Goal: Task Accomplishment & Management: Use online tool/utility

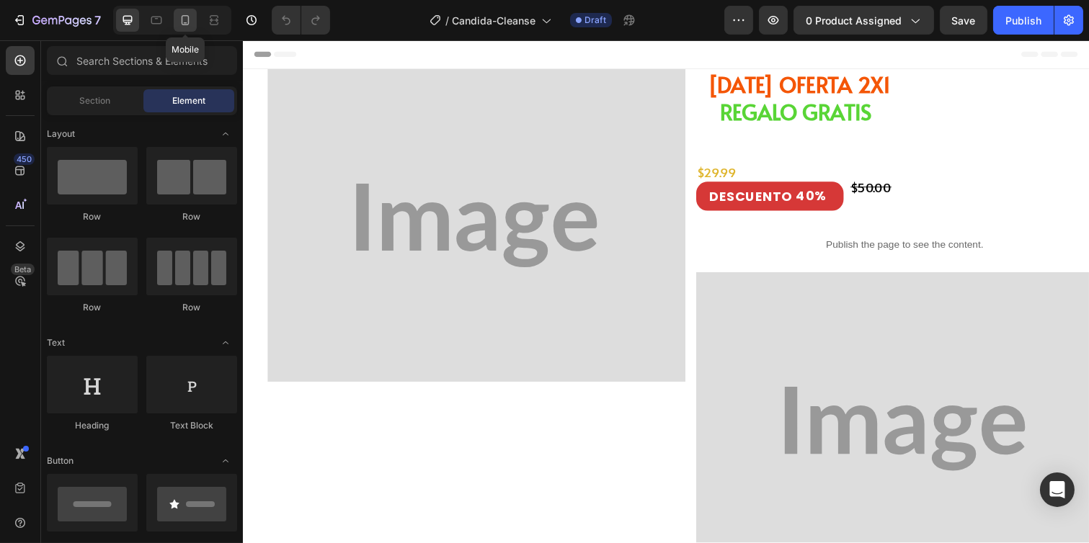
click at [185, 22] on icon at bounding box center [185, 20] width 14 height 14
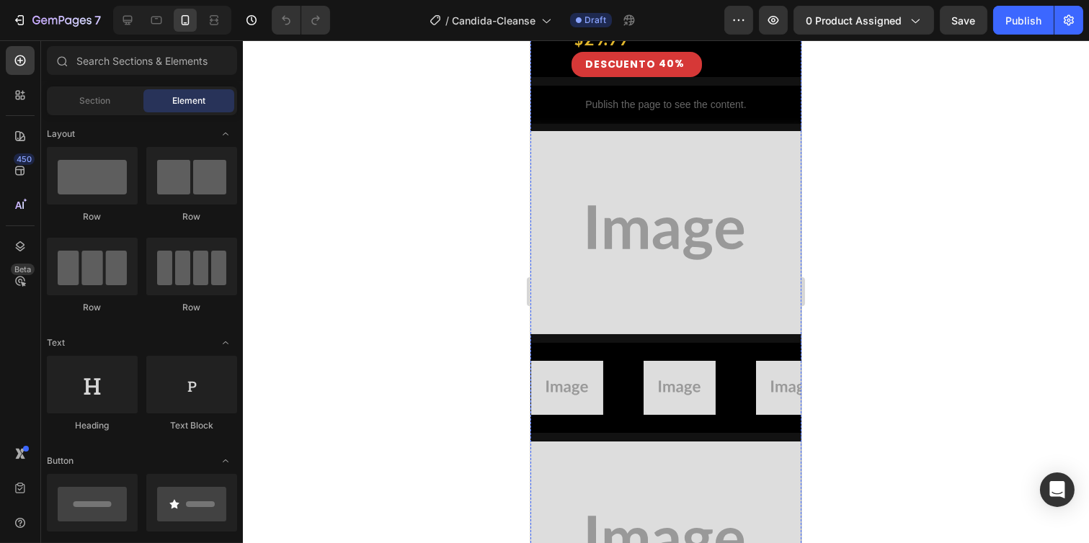
scroll to position [400, 0]
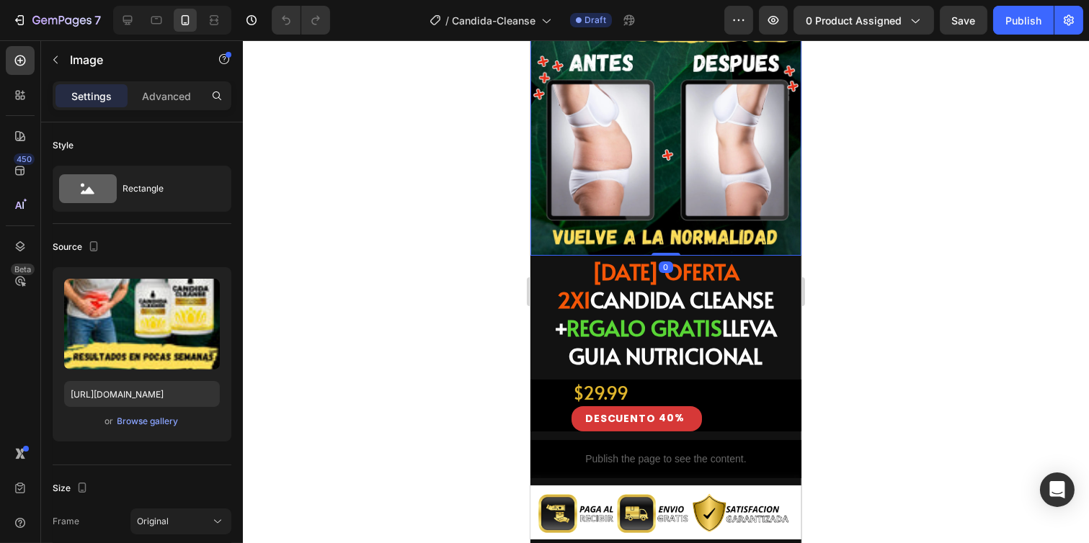
click at [817, 163] on div at bounding box center [666, 291] width 846 height 503
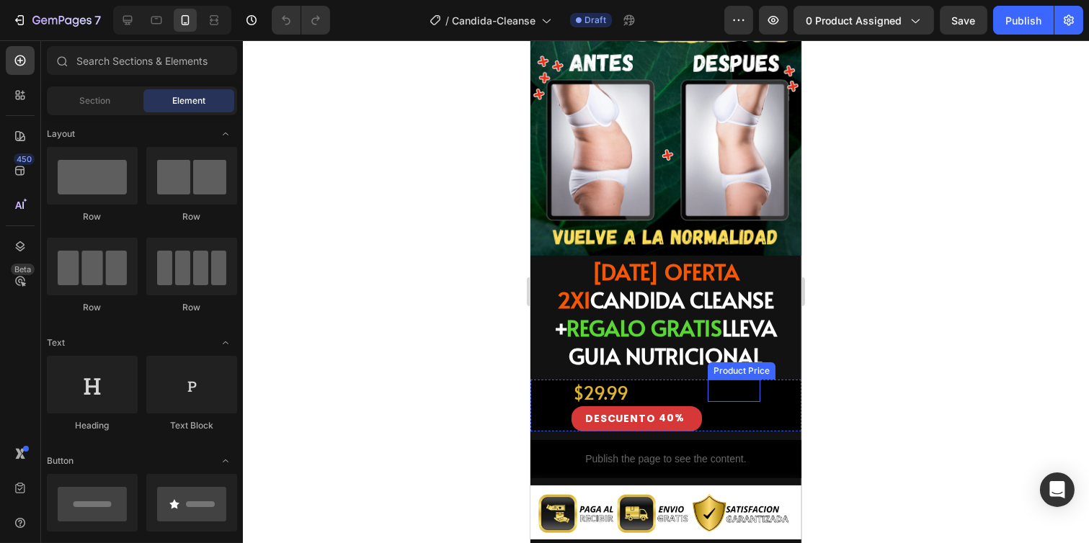
click at [711, 380] on div "$50.00" at bounding box center [733, 391] width 53 height 22
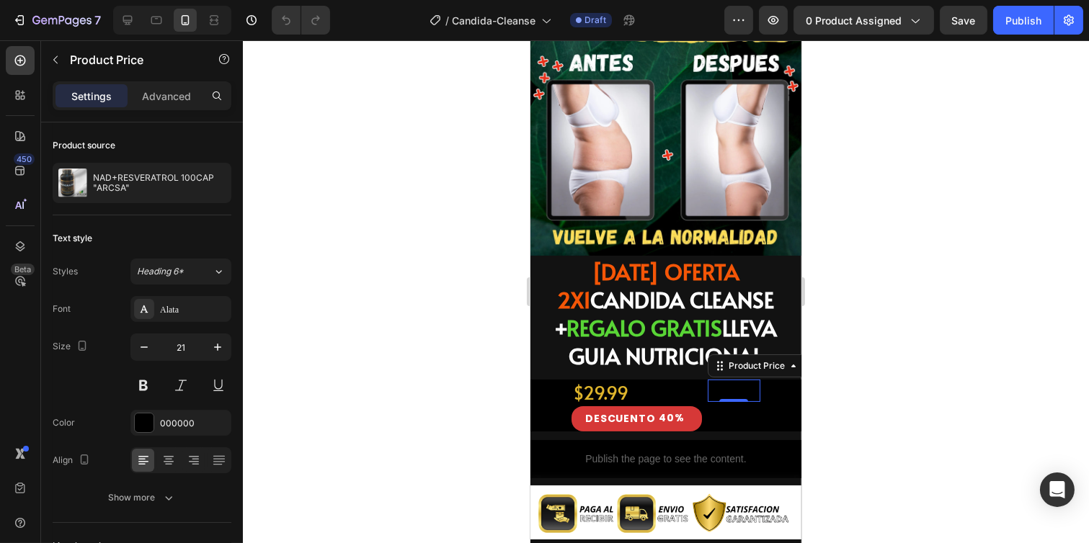
click at [831, 368] on div at bounding box center [666, 291] width 846 height 503
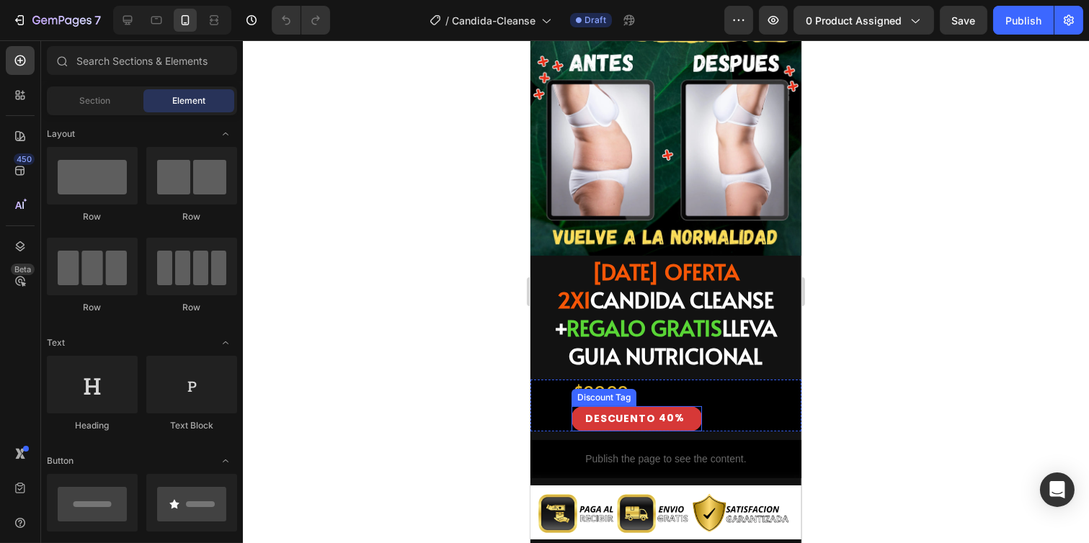
click at [656, 409] on div "40%" at bounding box center [670, 418] width 28 height 18
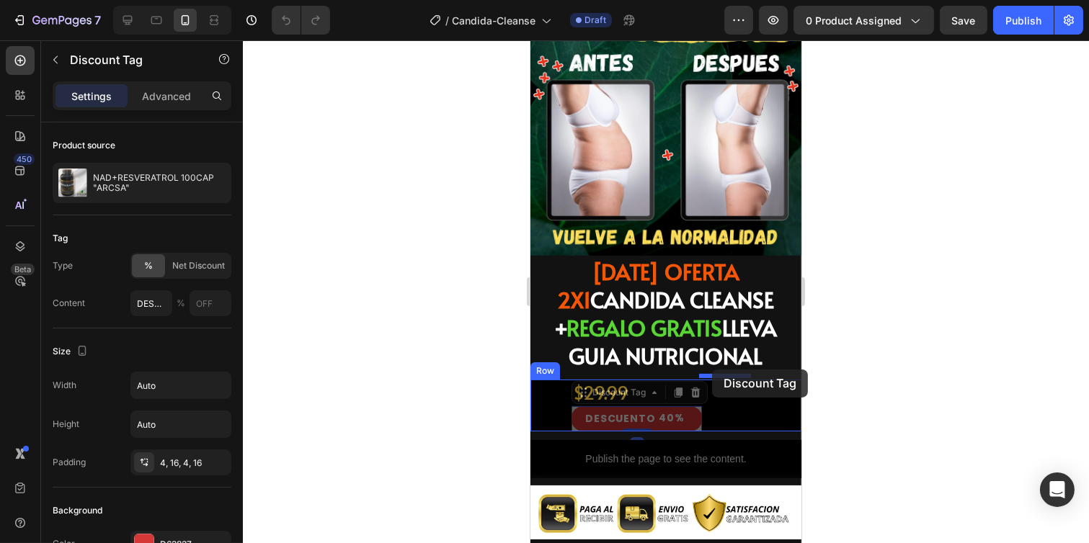
drag, startPoint x: 652, startPoint y: 385, endPoint x: 711, endPoint y: 370, distance: 61.2
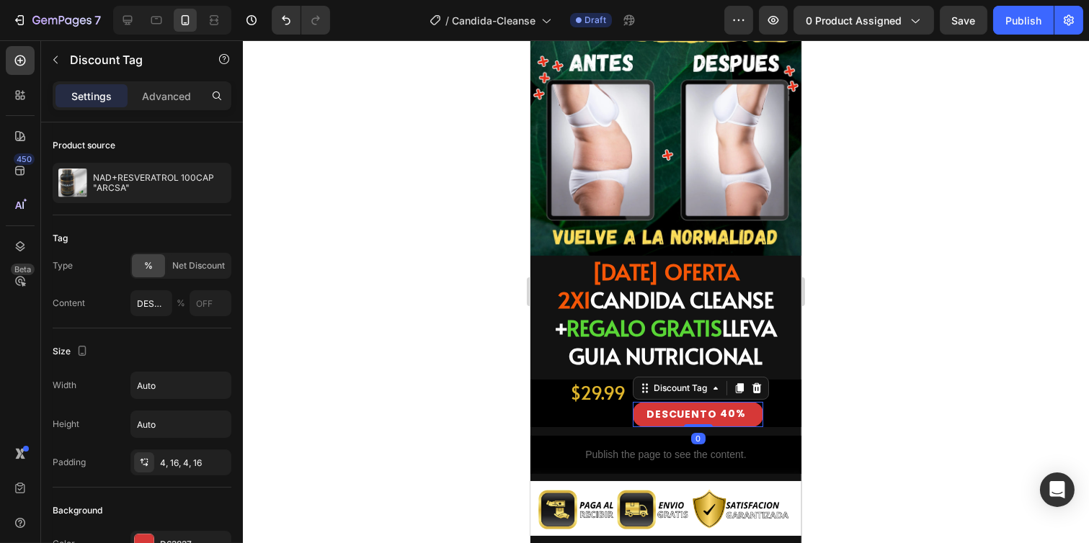
click at [881, 355] on div at bounding box center [666, 291] width 846 height 503
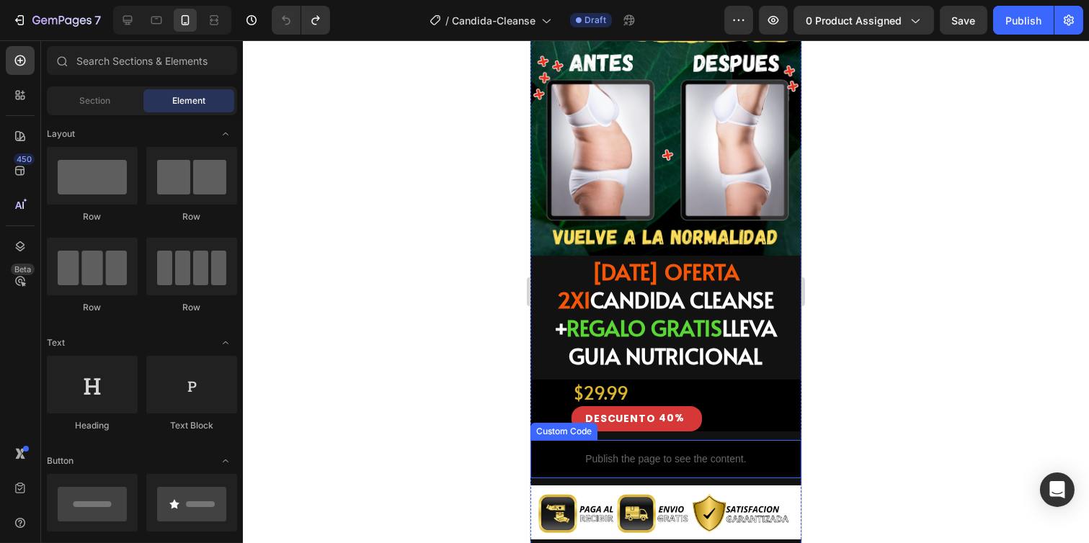
click at [699, 440] on div "Publish the page to see the content." at bounding box center [665, 459] width 271 height 38
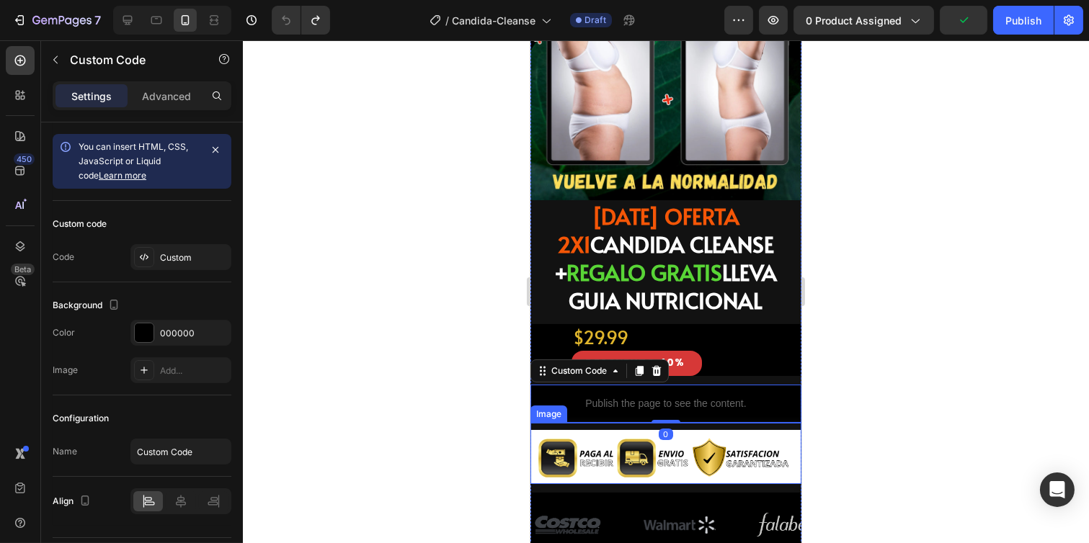
scroll to position [480, 0]
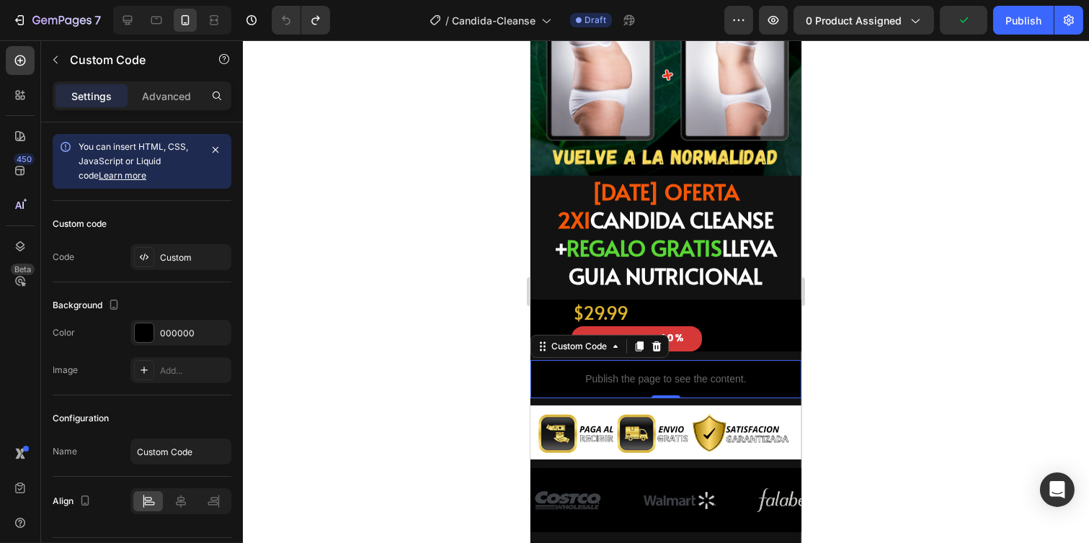
click at [702, 360] on div "Publish the page to see the content." at bounding box center [665, 379] width 271 height 38
click at [919, 308] on div at bounding box center [666, 291] width 846 height 503
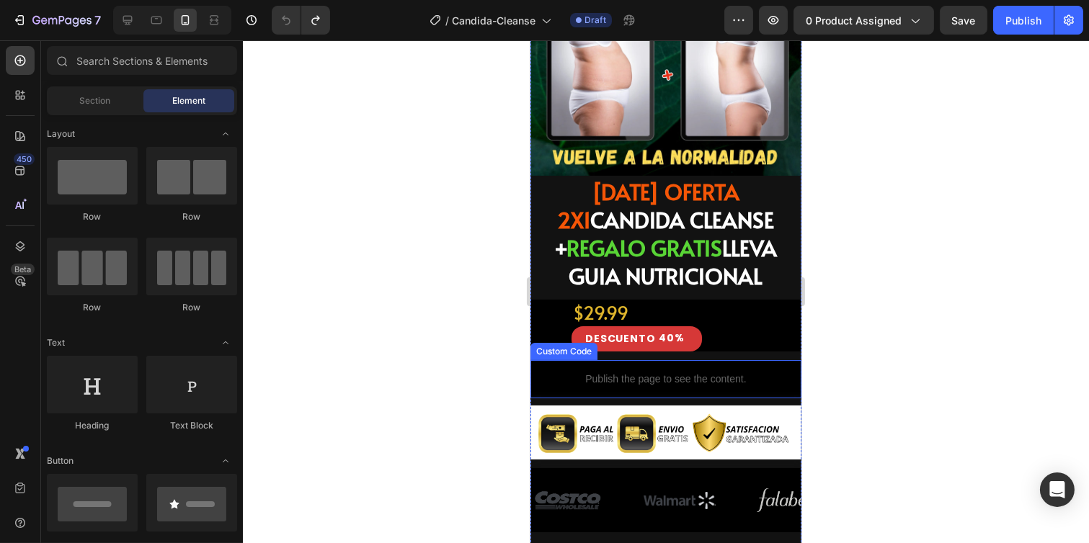
click at [759, 360] on div "Publish the page to see the content." at bounding box center [665, 379] width 271 height 38
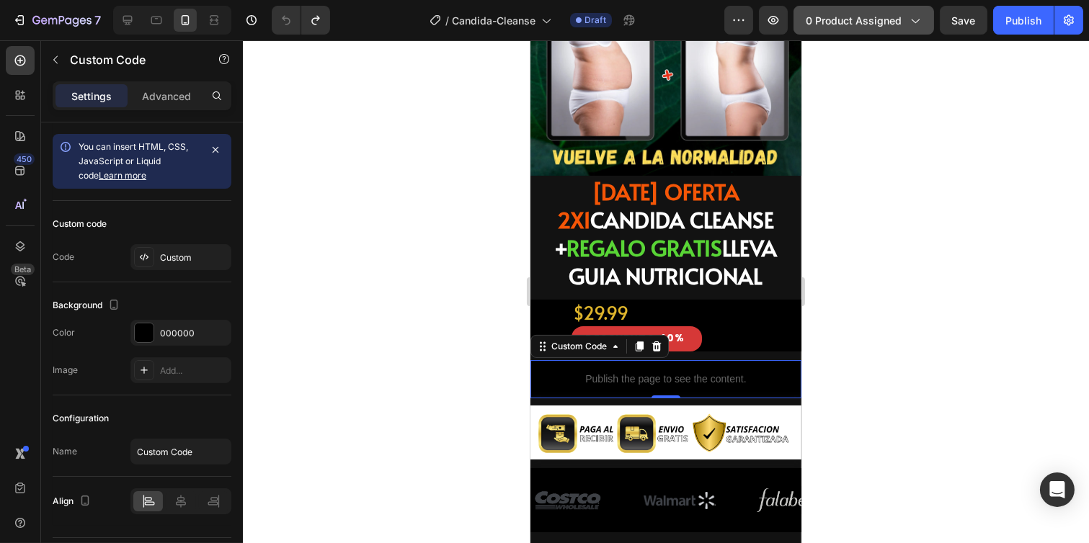
click at [896, 26] on span "0 product assigned" at bounding box center [853, 20] width 96 height 15
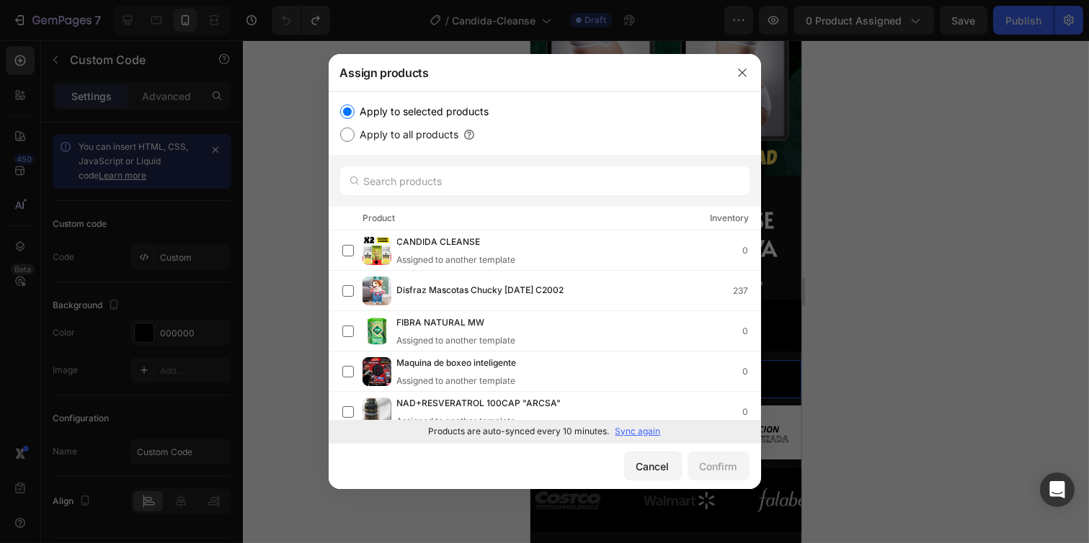
click at [930, 223] on div at bounding box center [544, 271] width 1089 height 543
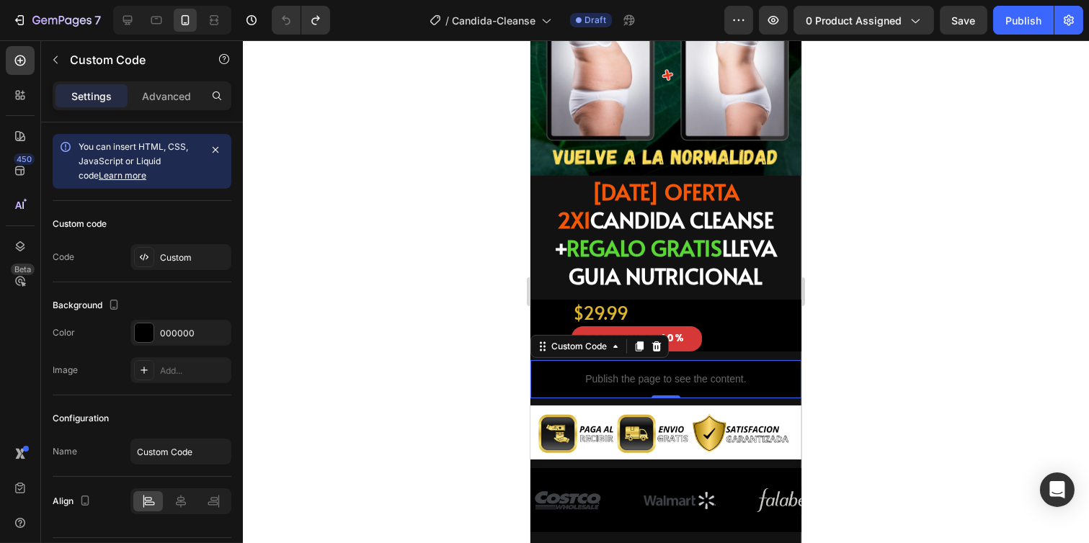
click at [465, 211] on div at bounding box center [666, 291] width 846 height 503
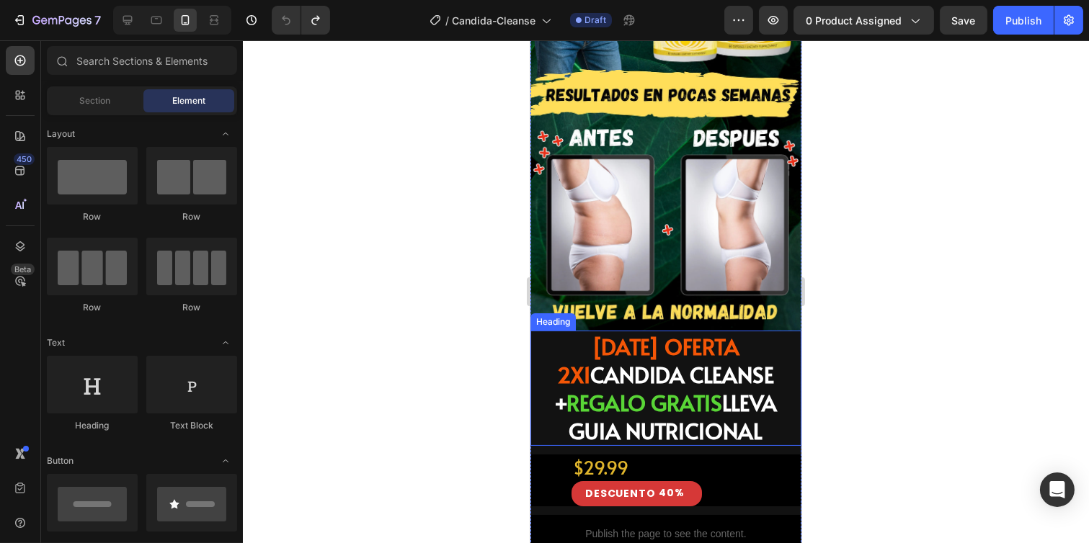
scroll to position [400, 0]
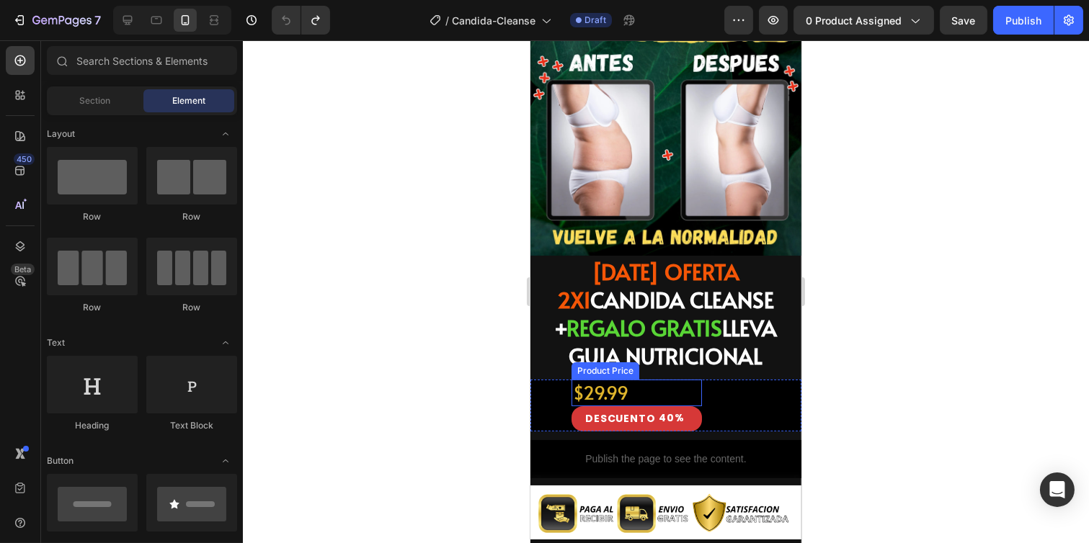
click at [578, 380] on div "$29.99" at bounding box center [636, 393] width 130 height 27
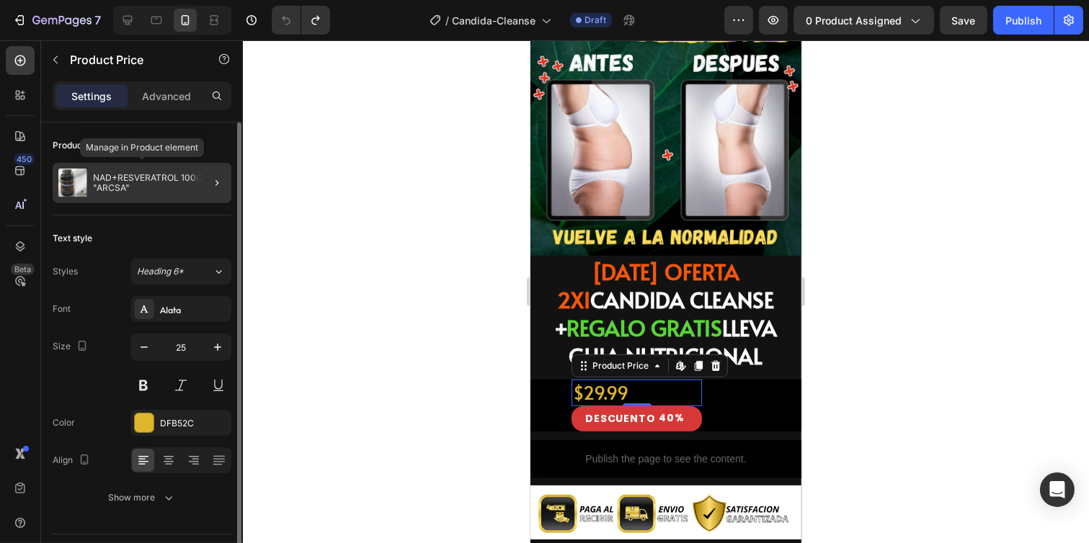
click at [145, 192] on p "NAD+RESVERATROL 100CAP "ARCSA"" at bounding box center [159, 183] width 133 height 20
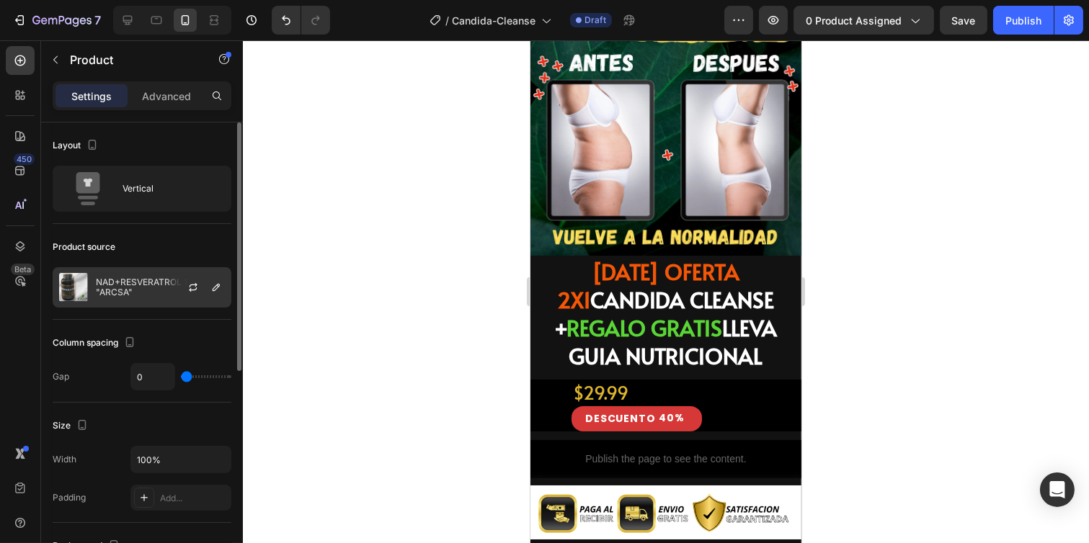
click at [141, 288] on p "NAD+RESVERATROL 100CAP "ARCSA"" at bounding box center [160, 287] width 129 height 20
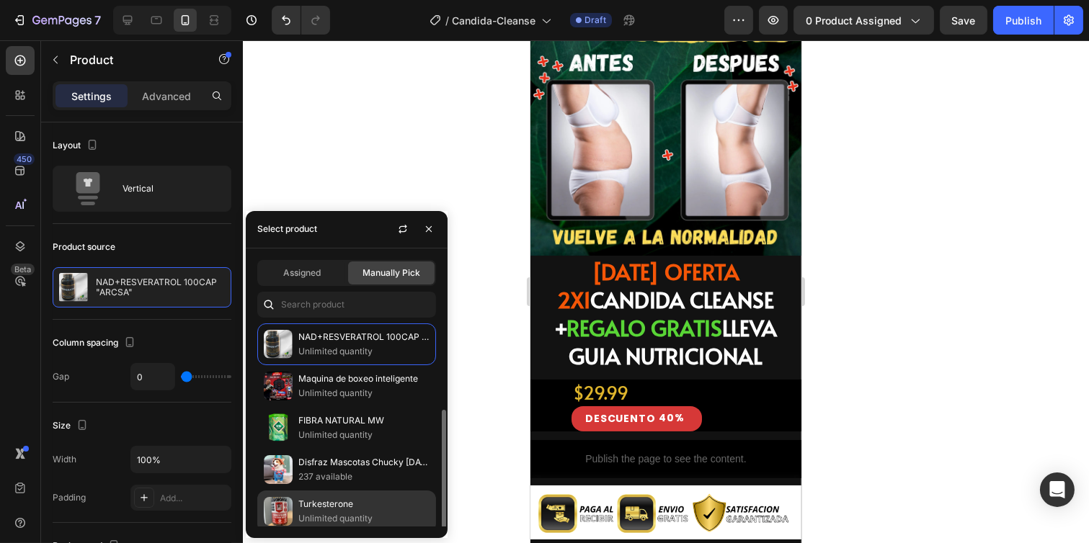
scroll to position [48, 0]
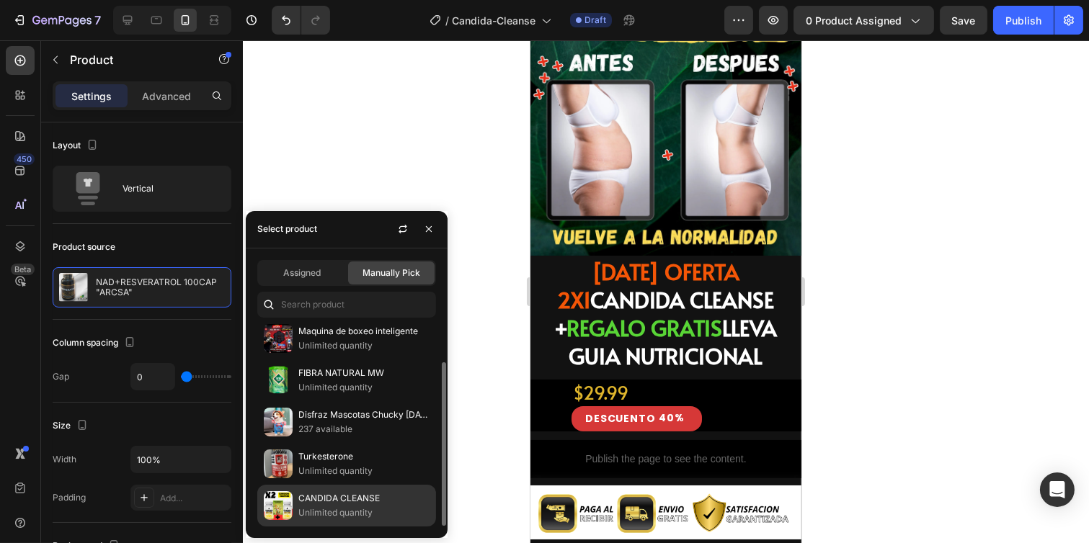
click at [321, 498] on p "CANDIDA CLEANSE" at bounding box center [363, 498] width 131 height 14
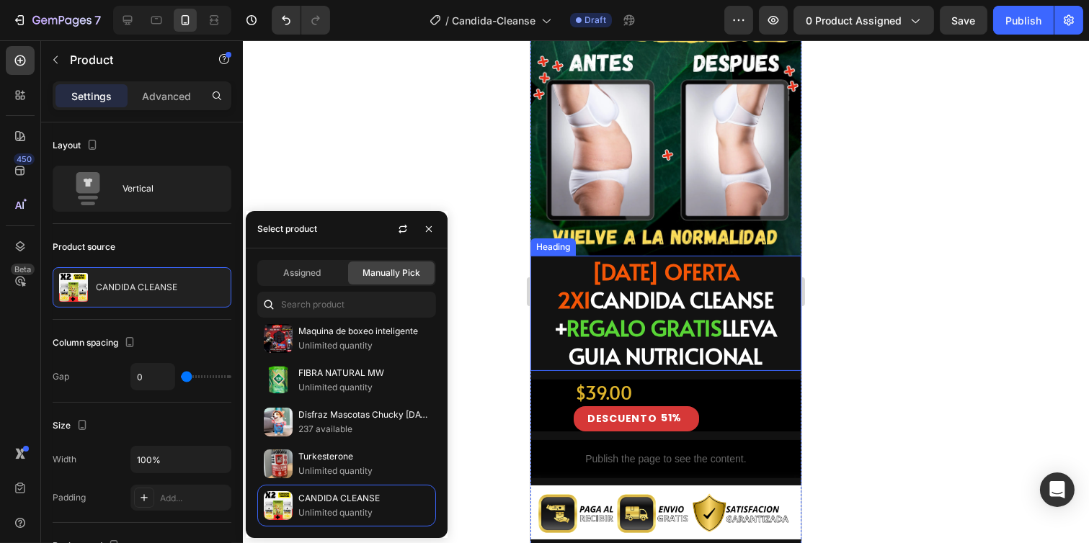
click at [476, 334] on div at bounding box center [666, 291] width 846 height 503
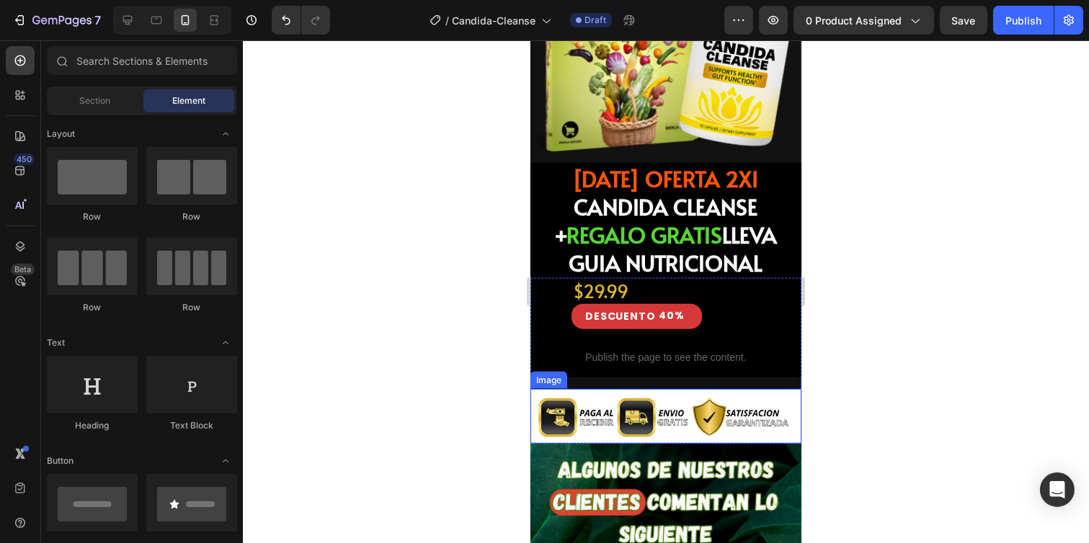
scroll to position [3202, 0]
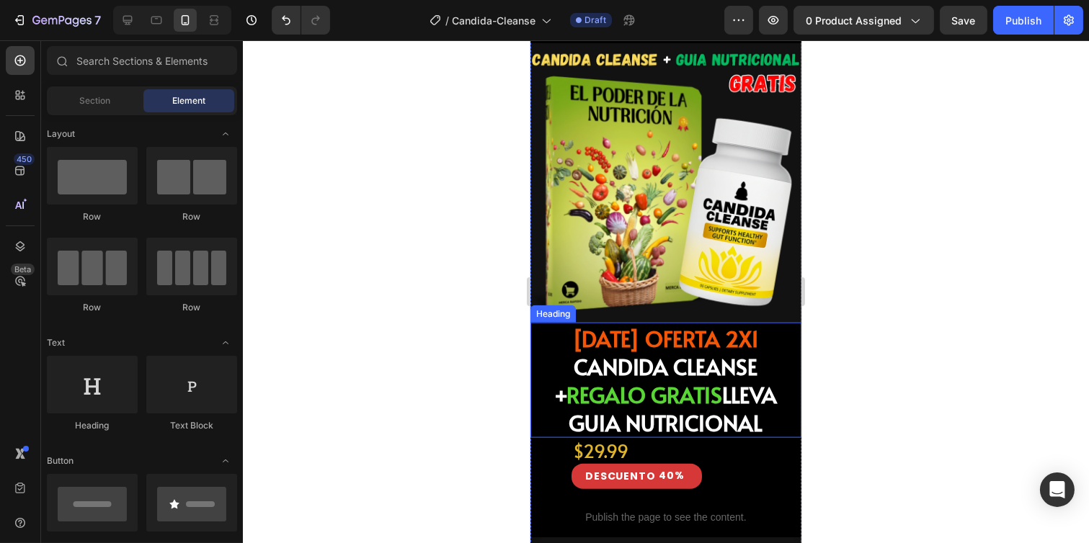
click at [581, 380] on span "LLEVA GUIA NUTRICIONAL" at bounding box center [672, 409] width 208 height 58
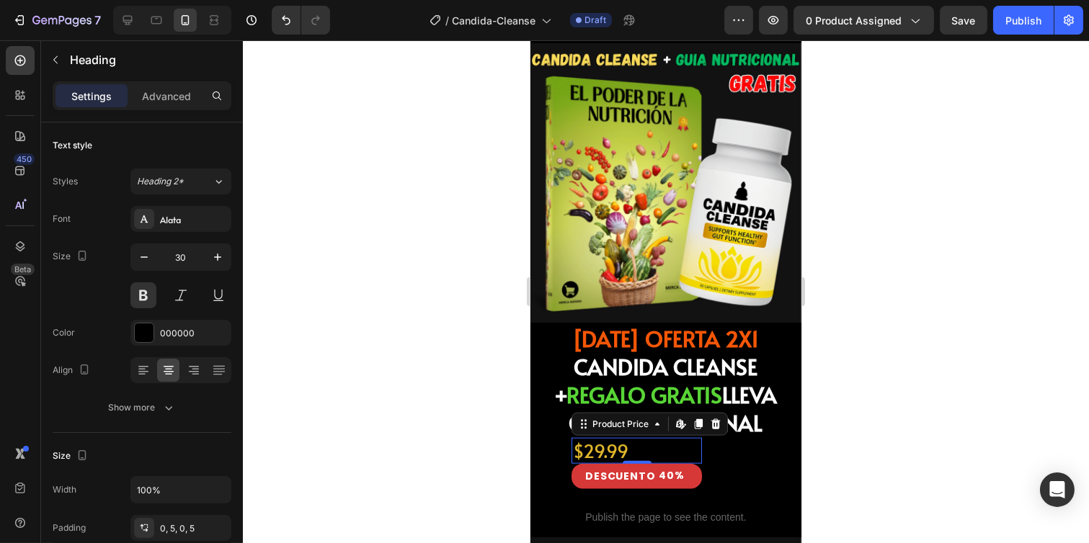
click at [577, 438] on div "$29.99" at bounding box center [636, 451] width 130 height 27
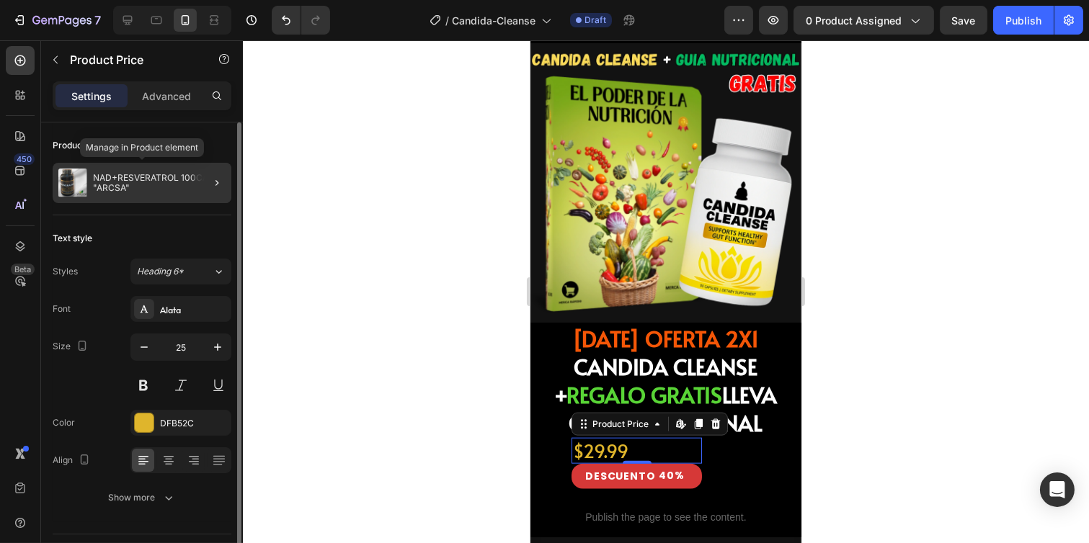
click at [149, 184] on p "NAD+RESVERATROL 100CAP "ARCSA"" at bounding box center [159, 183] width 133 height 20
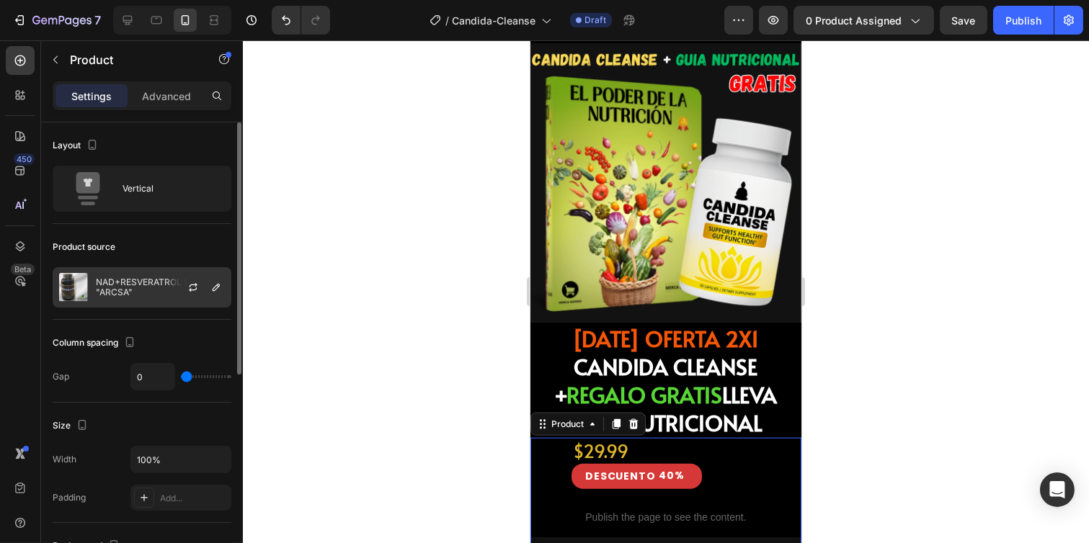
click at [140, 281] on p "NAD+RESVERATROL 100CAP "ARCSA"" at bounding box center [160, 287] width 129 height 20
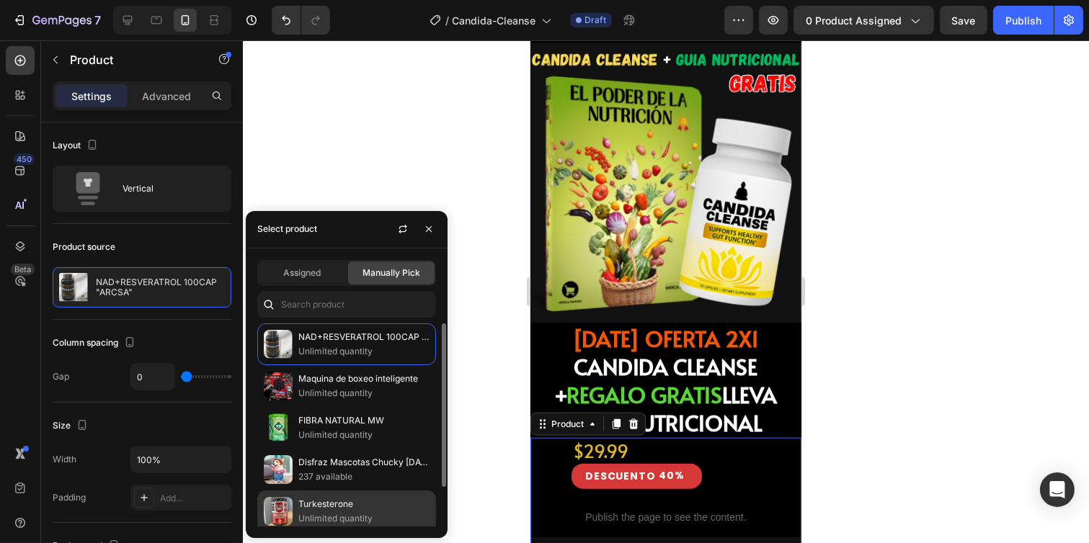
scroll to position [48, 0]
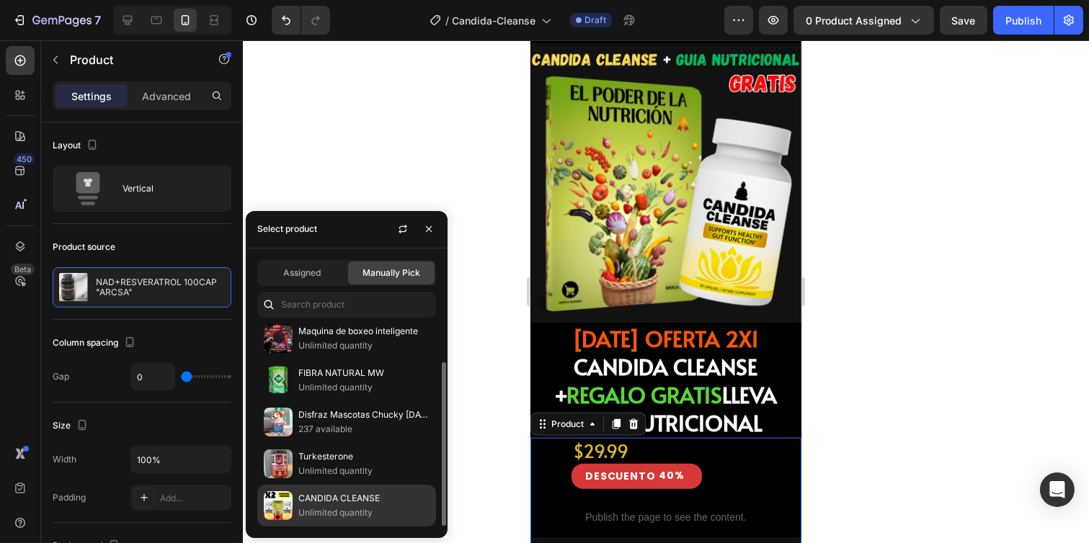
click at [307, 496] on p "CANDIDA CLEANSE" at bounding box center [363, 498] width 131 height 14
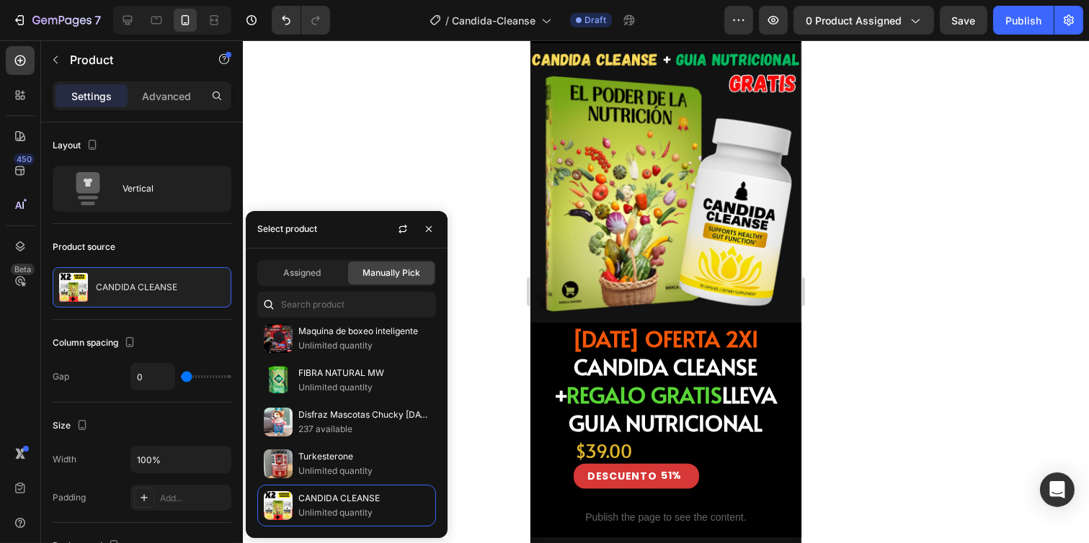
click at [935, 232] on div at bounding box center [666, 291] width 846 height 503
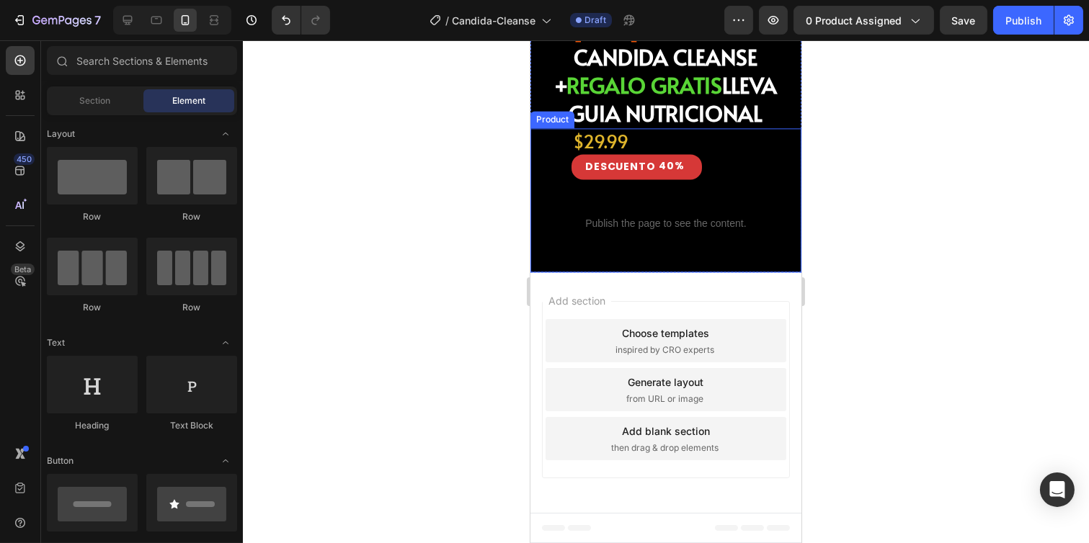
scroll to position [7787, 0]
click at [566, 187] on div "$29.99 Product Price Product Price DESCUENTO 40% Discount Tag $50.00 Product Pr…" at bounding box center [665, 157] width 271 height 59
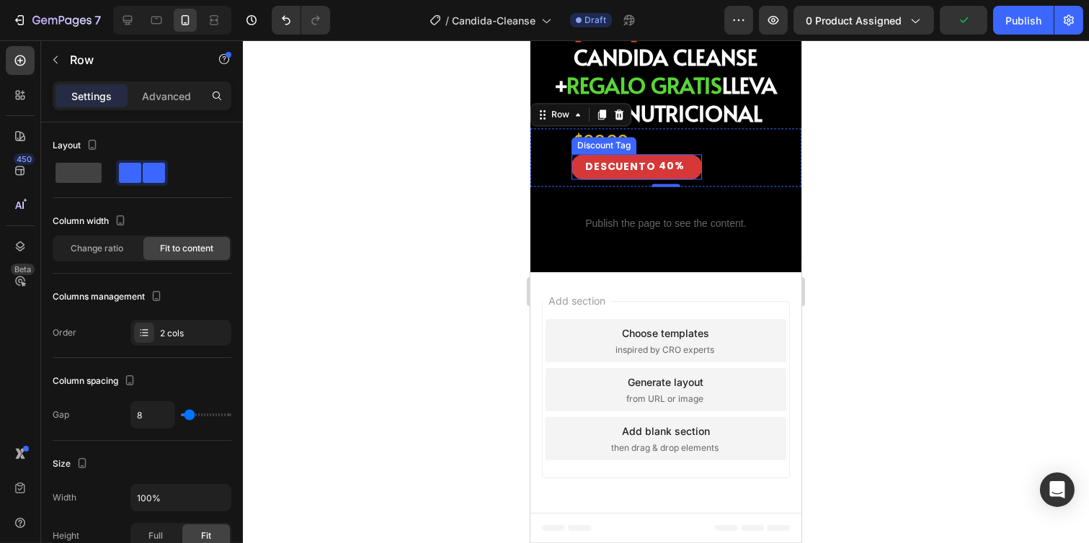
click at [625, 152] on div "Discount Tag" at bounding box center [603, 145] width 59 height 13
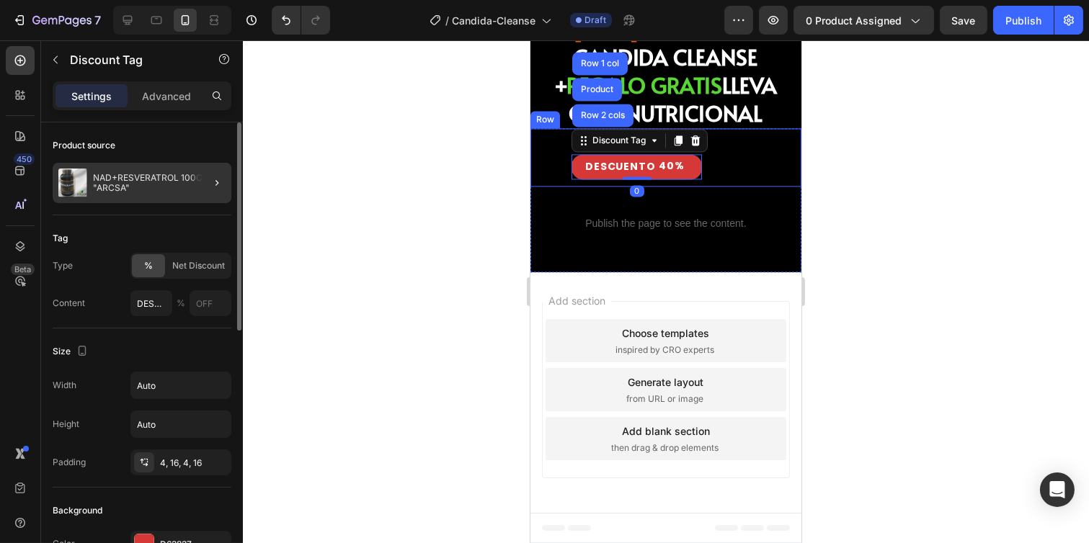
click at [200, 173] on div at bounding box center [211, 183] width 40 height 40
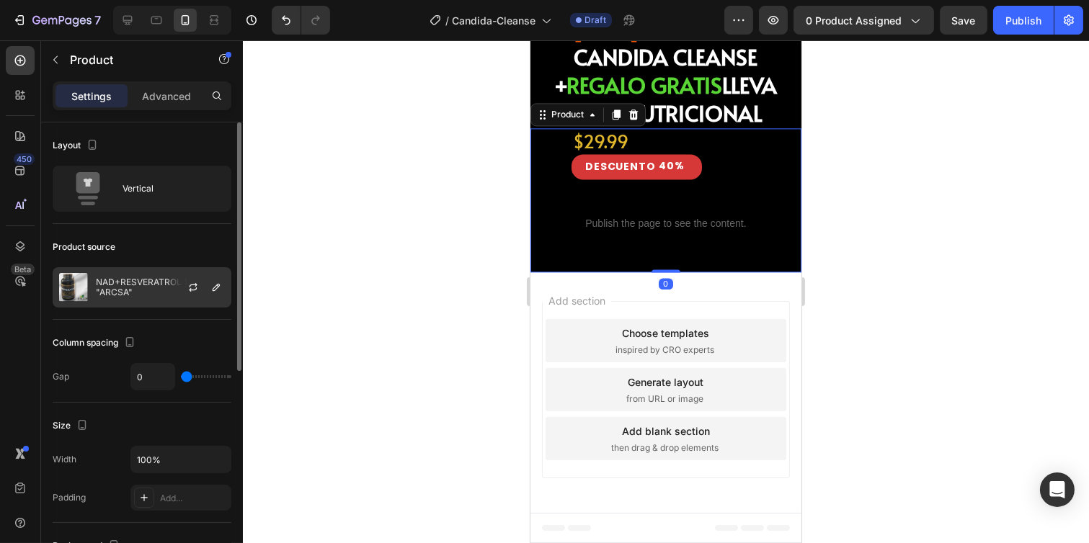
click at [155, 299] on div "NAD+RESVERATROL 100CAP "ARCSA"" at bounding box center [142, 287] width 179 height 40
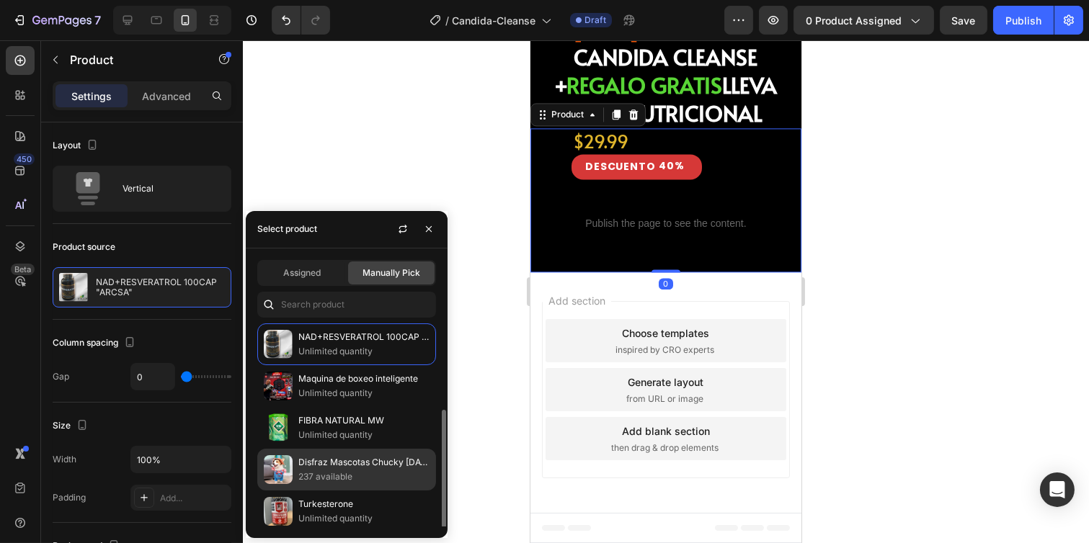
scroll to position [48, 0]
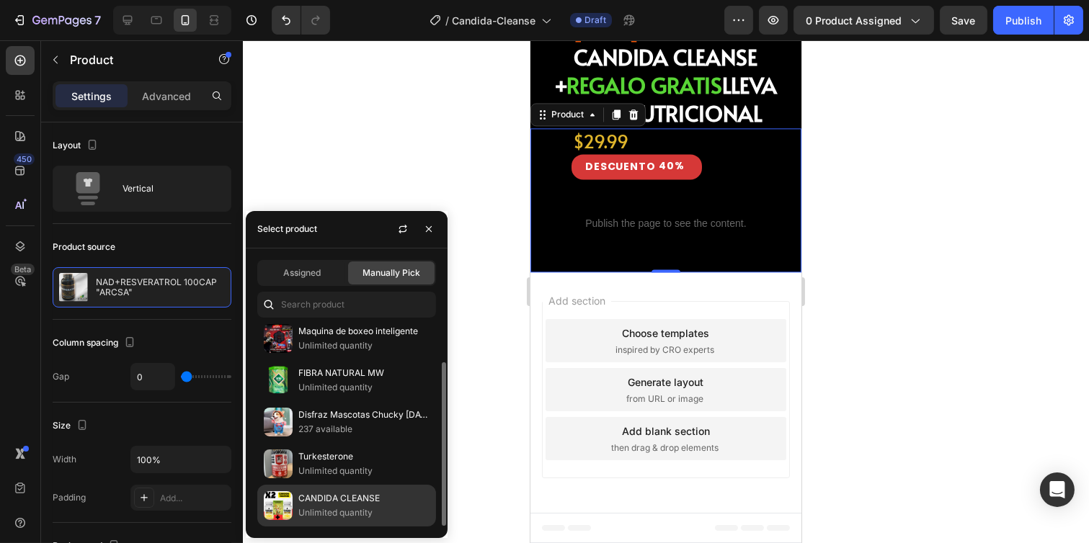
click at [333, 513] on p "Unlimited quantity" at bounding box center [363, 513] width 131 height 14
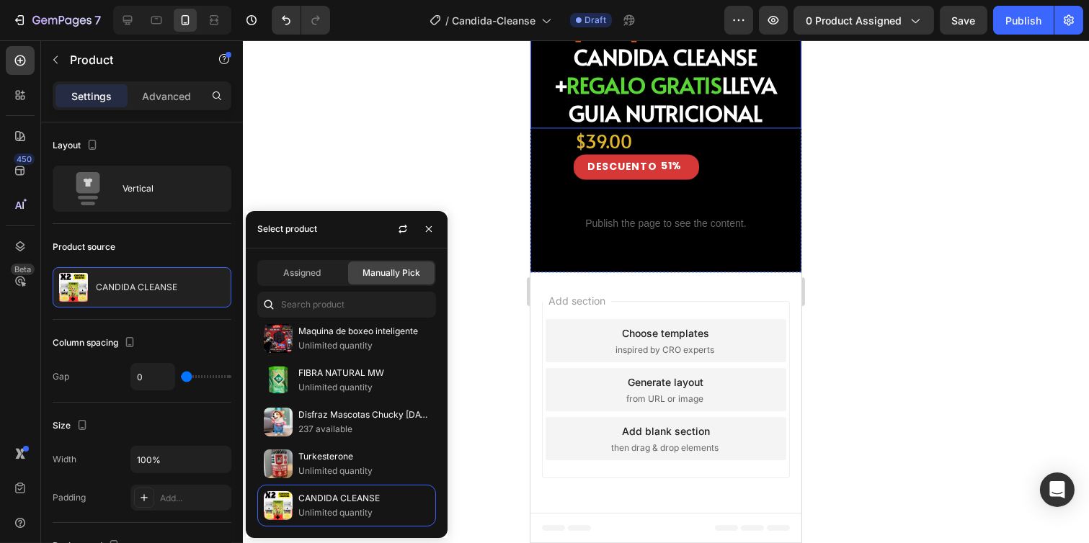
click at [896, 145] on div at bounding box center [666, 291] width 846 height 503
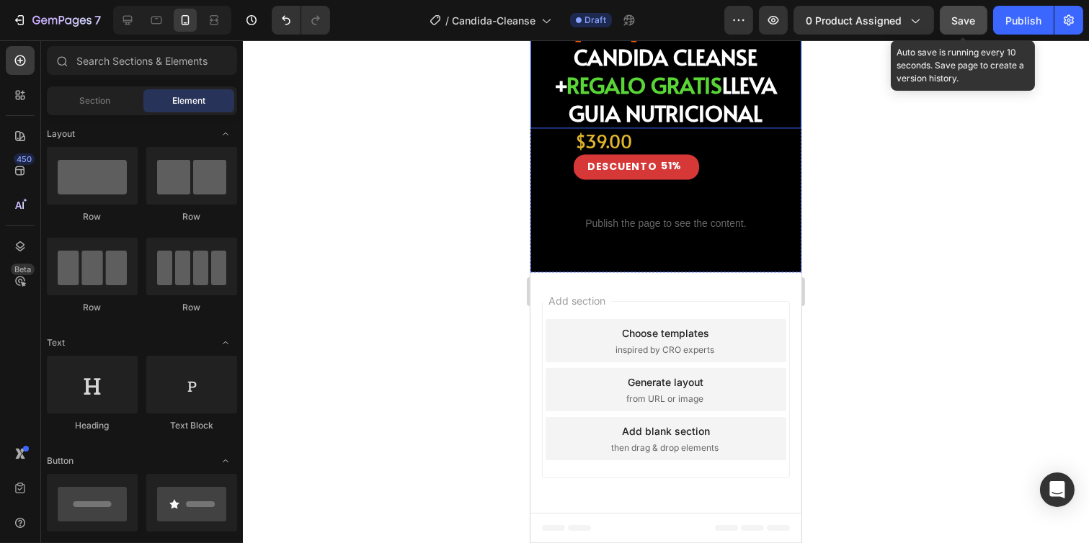
click at [978, 19] on button "Save" at bounding box center [964, 20] width 48 height 29
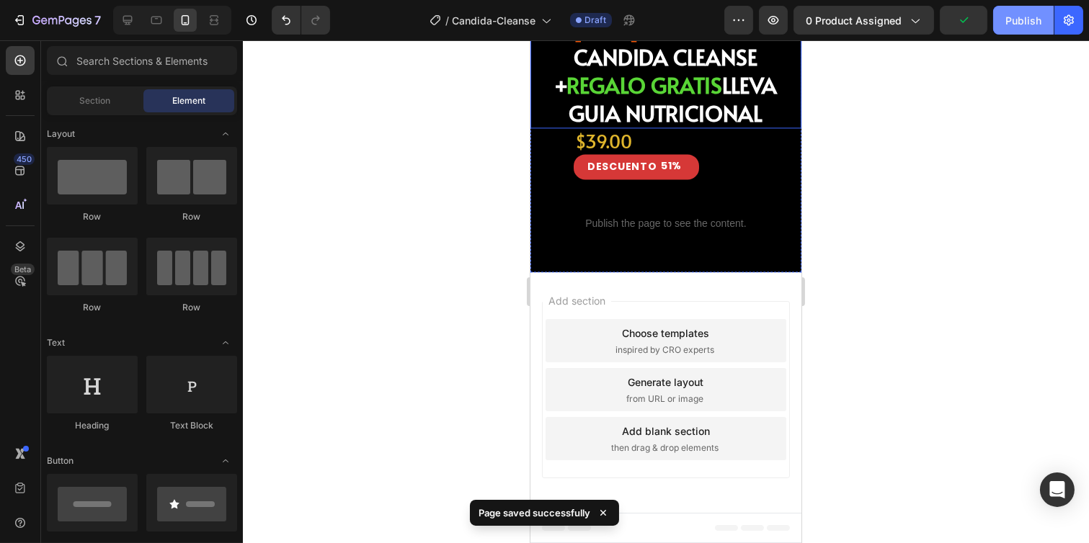
click at [997, 19] on button "Publish" at bounding box center [1023, 20] width 61 height 29
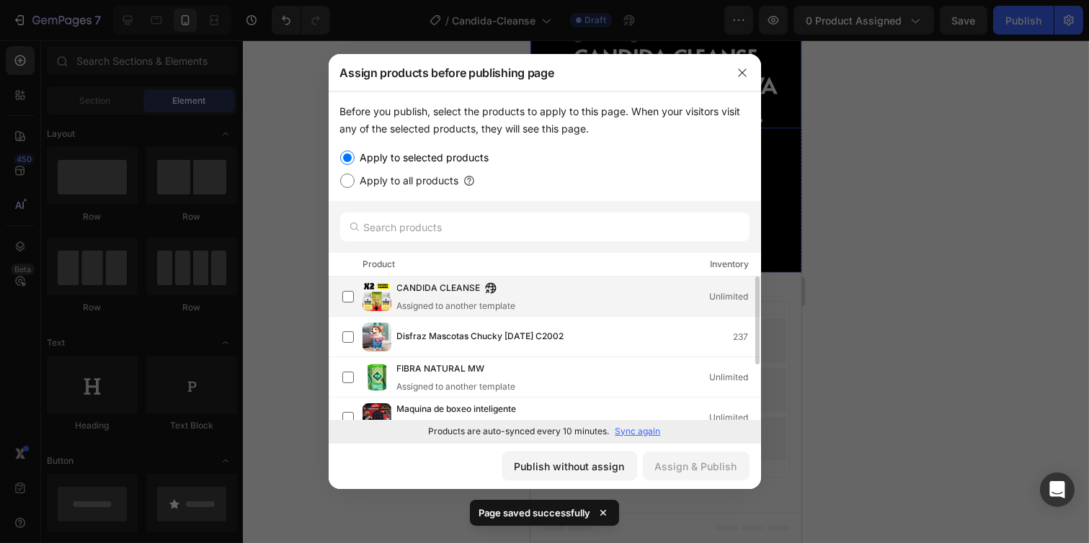
click at [407, 296] on span "CANDIDA CLEANSE" at bounding box center [439, 289] width 84 height 16
click at [700, 467] on div "Assign & Publish" at bounding box center [696, 466] width 82 height 15
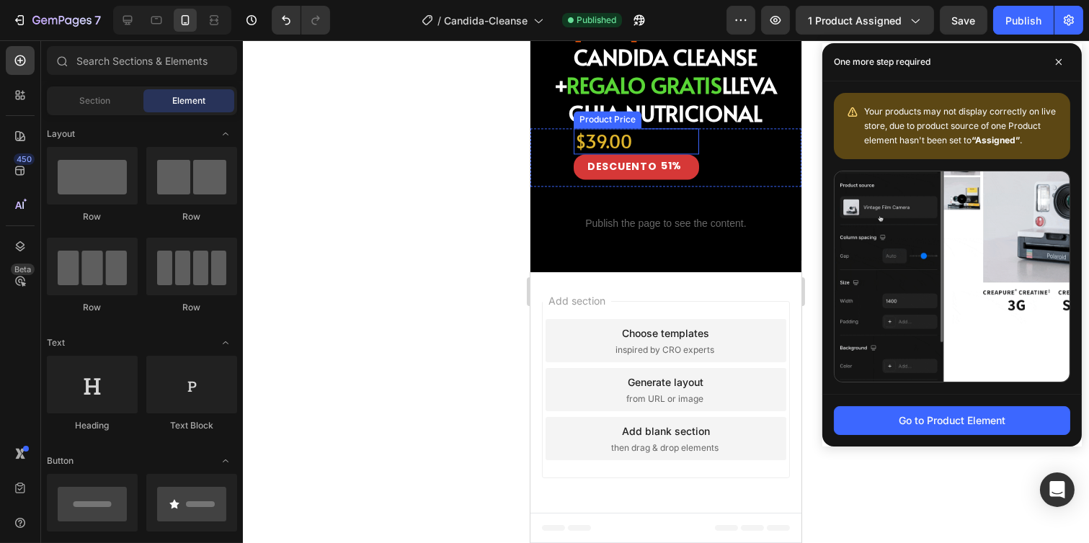
click at [436, 198] on div at bounding box center [666, 291] width 846 height 503
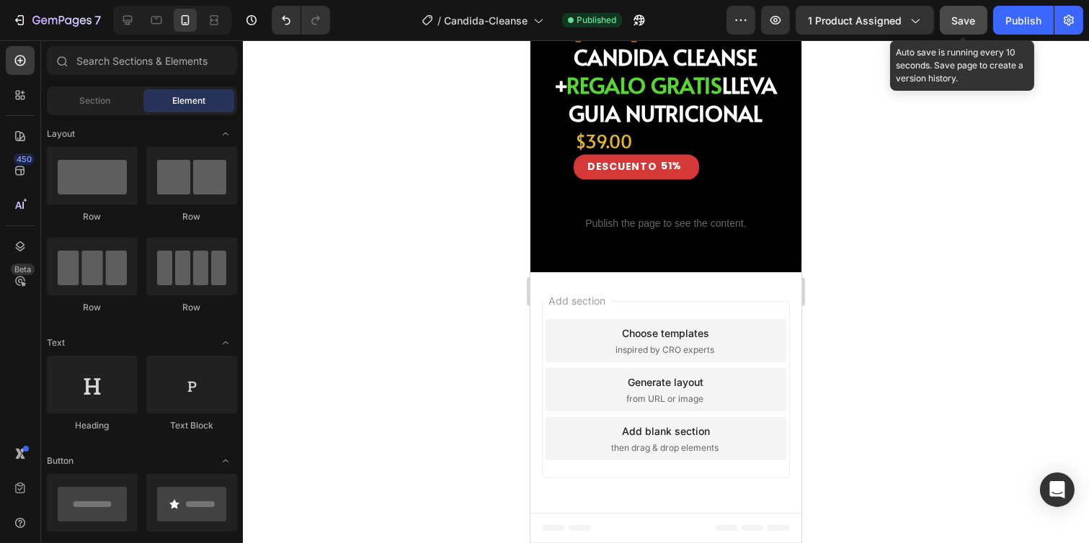
click at [977, 27] on button "Save" at bounding box center [964, 20] width 48 height 29
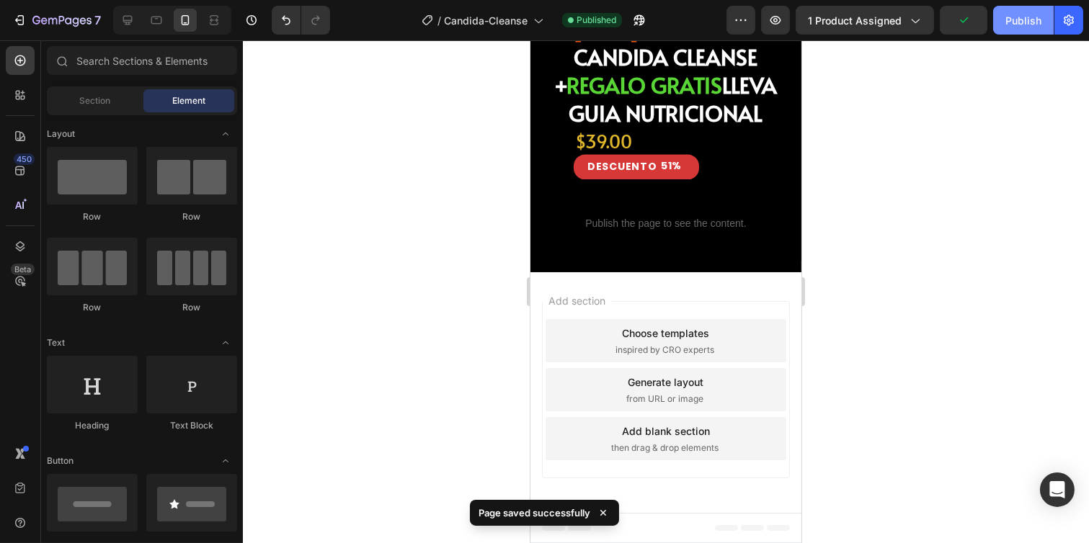
click at [1004, 27] on button "Publish" at bounding box center [1023, 20] width 61 height 29
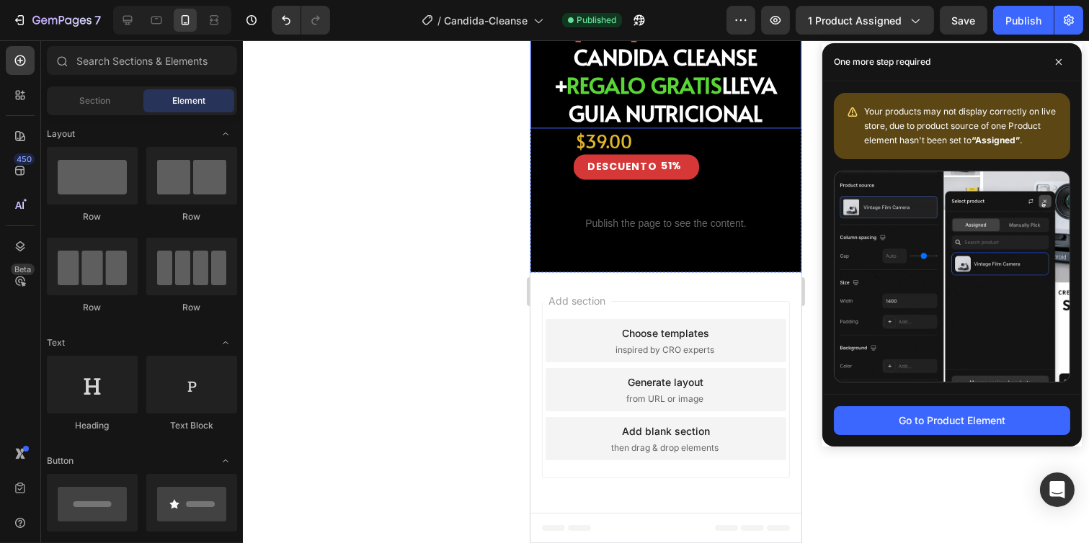
drag, startPoint x: 445, startPoint y: 225, endPoint x: 454, endPoint y: 220, distance: 10.6
click at [445, 223] on div at bounding box center [666, 291] width 846 height 503
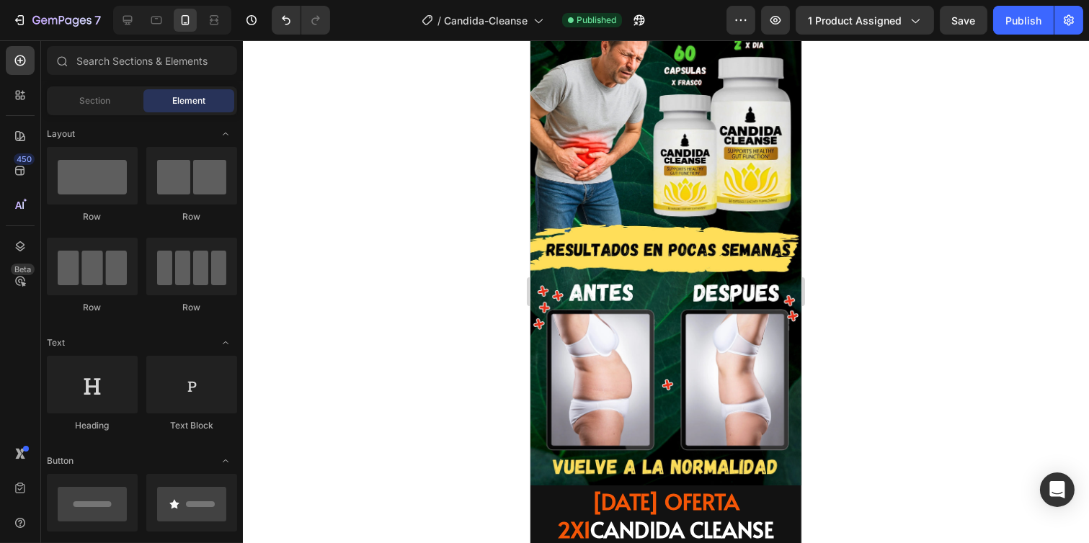
scroll to position [226, 0]
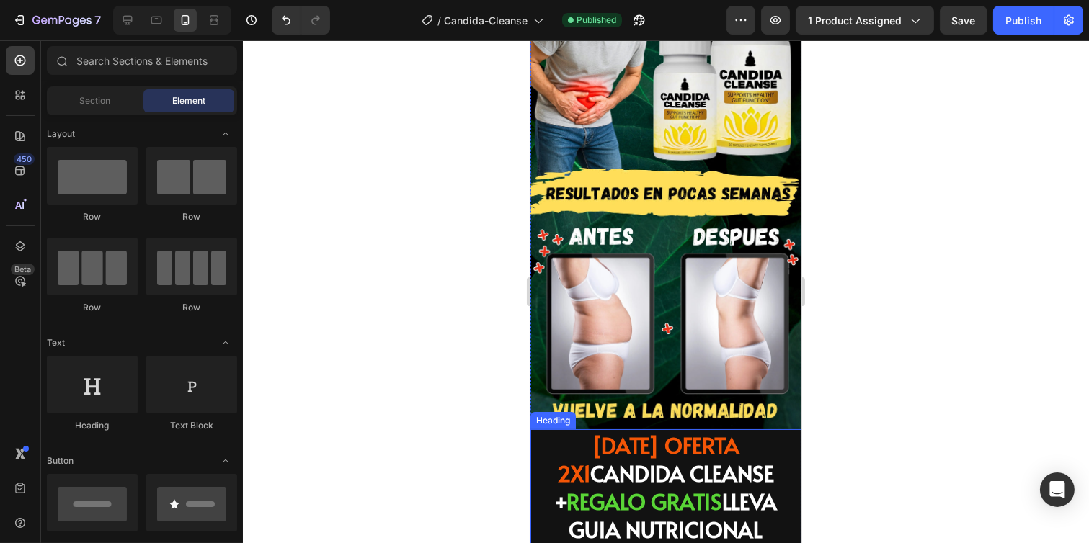
click at [697, 430] on span "[DATE] OFERTA 2X1" at bounding box center [648, 459] width 182 height 58
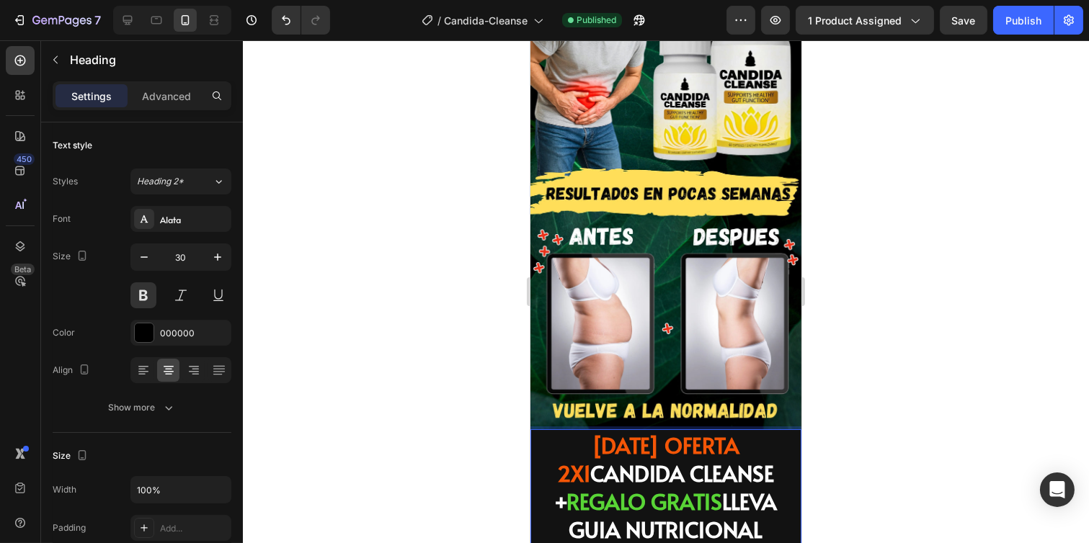
click at [407, 390] on div at bounding box center [666, 291] width 846 height 503
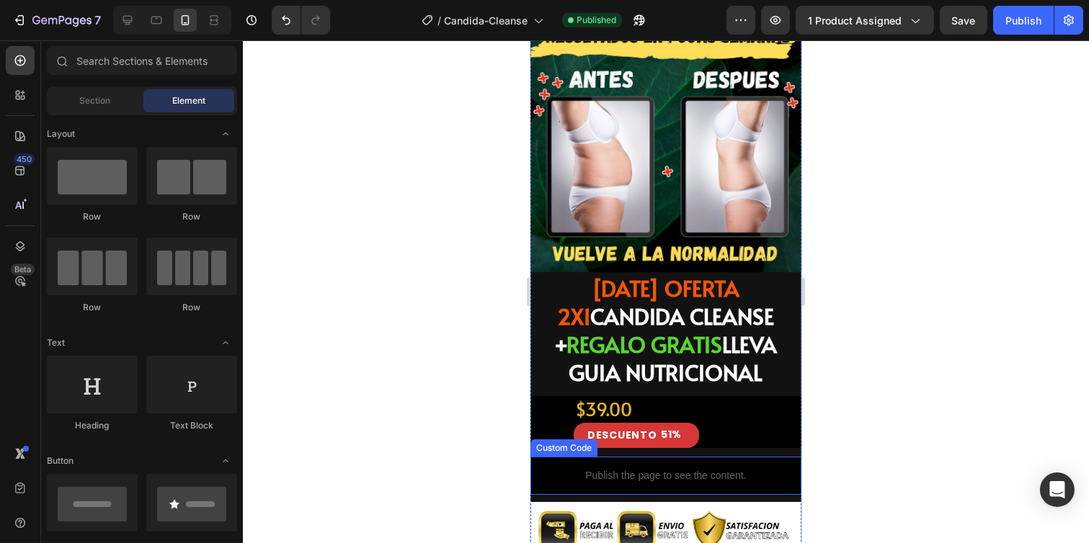
scroll to position [386, 0]
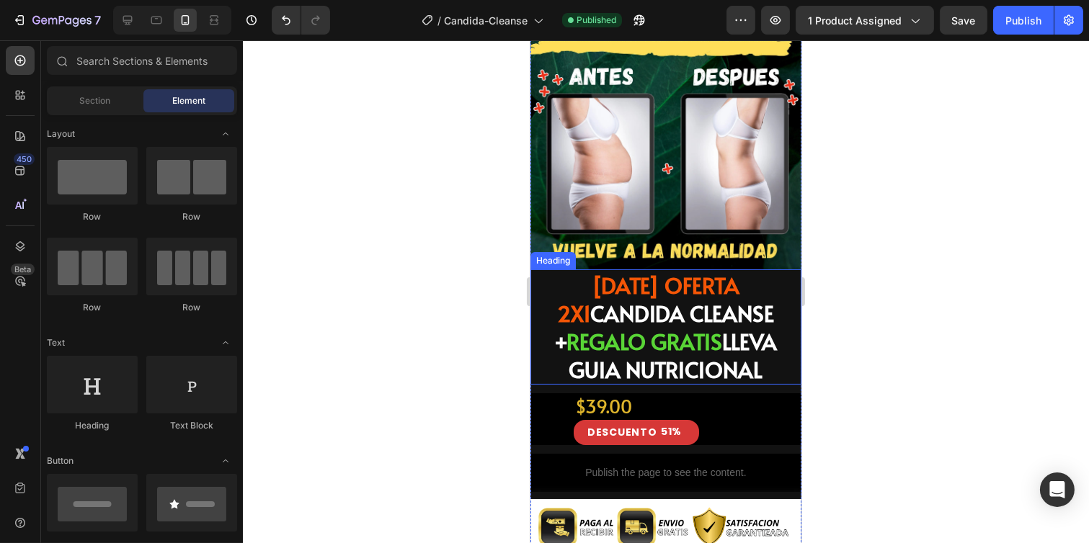
click at [684, 326] on span "REGALO GRATIS" at bounding box center [644, 341] width 156 height 30
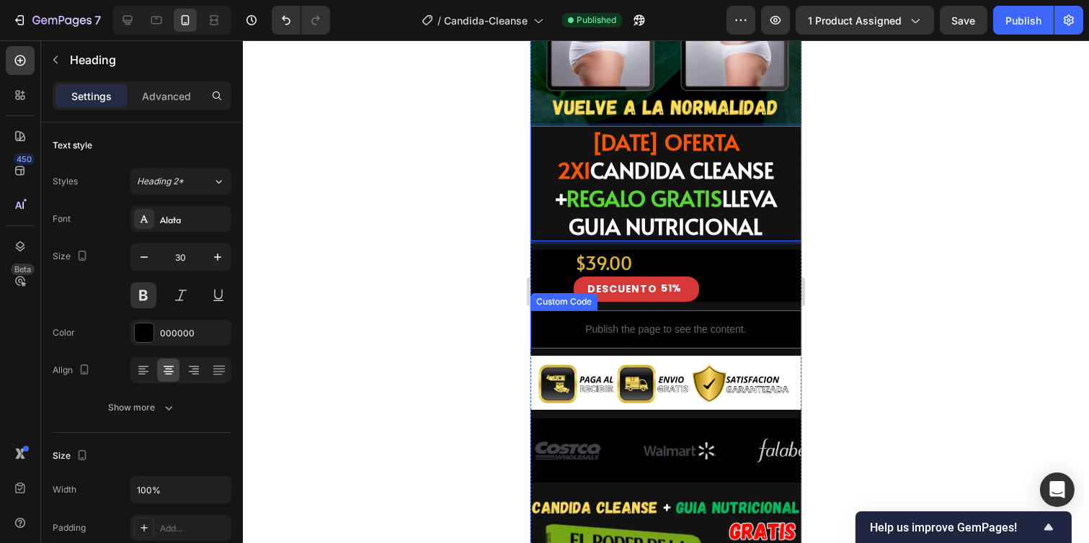
scroll to position [546, 0]
